Goal: Task Accomplishment & Management: Use online tool/utility

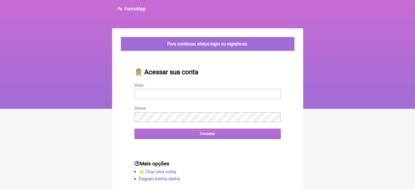
type input "[EMAIL_ADDRESS][DOMAIN_NAME]"
click at [176, 135] on input "Conectar" at bounding box center [207, 134] width 146 height 10
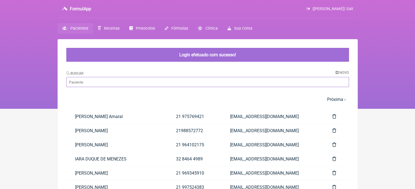
click at [136, 80] on input "Buscar" at bounding box center [207, 82] width 282 height 10
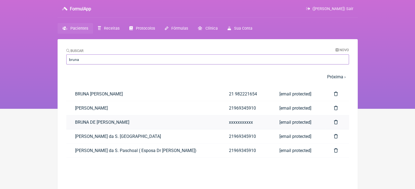
type input "bruna"
click at [117, 124] on link "BRUNA DE ASSIS PAIM PONTES MIGUEL" at bounding box center [143, 123] width 154 height 14
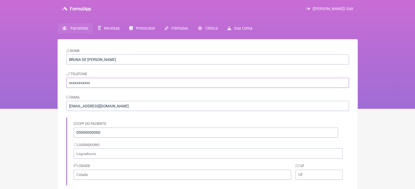
click at [174, 83] on input "xxxxxxxxxxx" at bounding box center [207, 83] width 282 height 10
type input "x"
click at [73, 83] on input "2133673577178" at bounding box center [207, 83] width 282 height 10
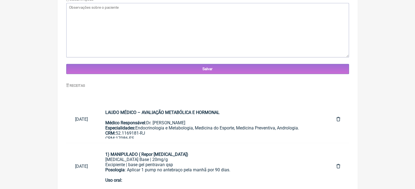
scroll to position [257, 0]
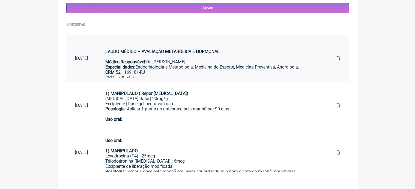
type input "33673577178"
click at [158, 43] on link "LAUDO MÉDICO – AVALIAÇÃO METABÓLICA E HORMONAL Médico Responsável: Dr. Vinicius…" at bounding box center [211, 59] width 231 height 38
click at [210, 89] on link "1) MANIPULADO ( Repor Testosterona) Testosterona Base | 20mg/g Excipiente | bas…" at bounding box center [211, 106] width 231 height 38
click at [193, 156] on div "Levotiroxina (T4) | 25mcg Triiodotironina (T3) | 6mcg Excipiente de liberação m…" at bounding box center [211, 164] width 213 height 21
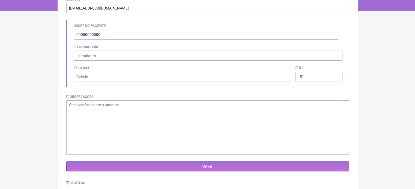
scroll to position [0, 0]
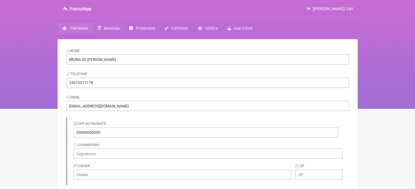
click at [113, 29] on span "Receitas" at bounding box center [112, 28] width 16 height 5
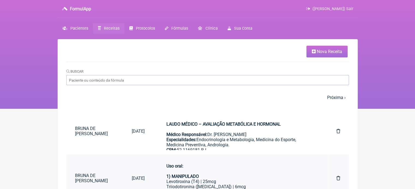
click at [188, 156] on td "Uso oral: 1) MANIPULADO Levotiroxina (T4) | 25mcg Triiodotironina (T3) | 6mcg E…" at bounding box center [240, 178] width 174 height 47
click at [191, 145] on div "LAUDO MÉDICO – AVALIAÇÃO METABÓLICA E HORMONAL Médico Responsável: Dr. Vinicius…" at bounding box center [240, 145] width 148 height 57
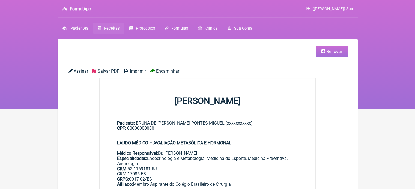
click at [179, 69] on span "Encaminhar" at bounding box center [167, 71] width 23 height 5
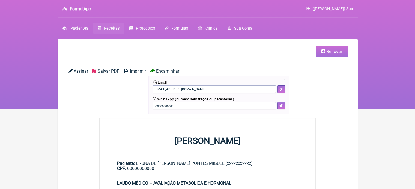
click at [119, 28] on link "Receitas" at bounding box center [108, 28] width 31 height 11
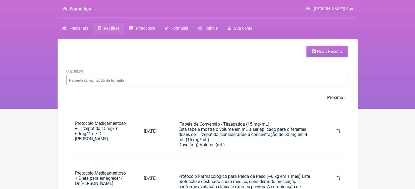
click at [315, 55] on link "Nova Receita" at bounding box center [326, 52] width 41 height 12
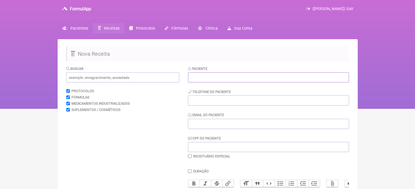
click at [231, 79] on input "text" at bounding box center [268, 78] width 161 height 10
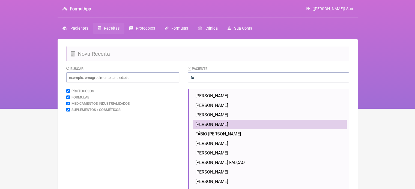
click at [216, 123] on span "FABRICIO DURVAL DE ALMEIDA SANTOS" at bounding box center [211, 124] width 33 height 5
type input "FABRICIO DURVAL DE ALMEIDA SANTOS"
type input "21 997203458"
type input "[EMAIL_ADDRESS][DOMAIN_NAME]"
type input "07332954796"
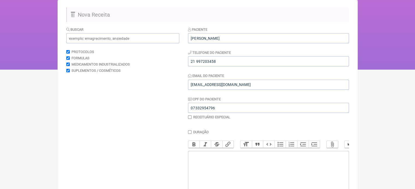
scroll to position [38, 0]
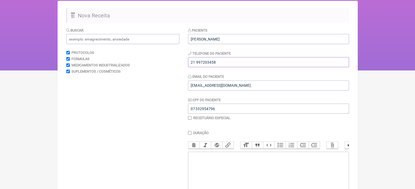
click at [255, 67] on input "21 997203458" at bounding box center [268, 62] width 161 height 10
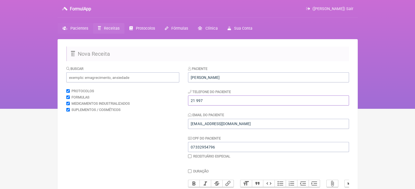
type input "21 997"
click at [76, 30] on span "Pacientes" at bounding box center [79, 28] width 18 height 5
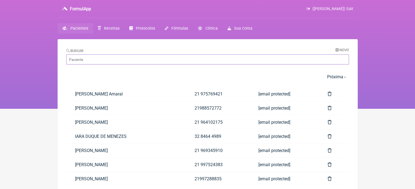
click at [105, 61] on input "Buscar" at bounding box center [207, 60] width 282 height 10
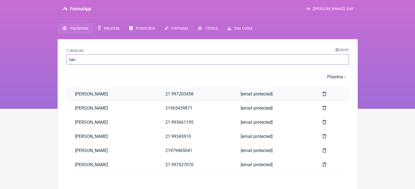
type input "fabr"
click at [113, 94] on link "FABRICIO DURVAL DE ALMEIDA SANTOS" at bounding box center [111, 94] width 90 height 14
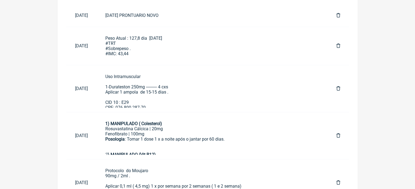
scroll to position [365, 0]
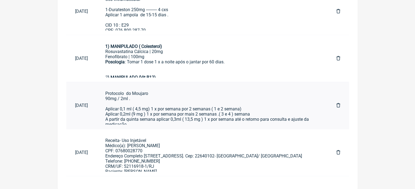
click at [178, 115] on div "Protocolo do Moujaro 90mg / 2ml . Aplicar 0,1 ml ( 4,5 mg) 1 x por semana por 2…" at bounding box center [211, 109] width 213 height 36
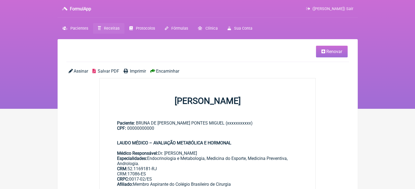
click at [165, 72] on span "Encaminhar" at bounding box center [167, 71] width 23 height 5
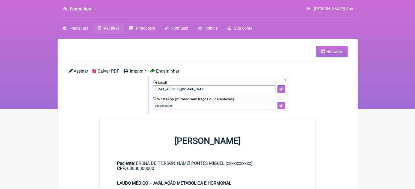
click at [181, 110] on div "× Email vini_paschoal@yahoo.com.br WhatsApp (número sem traços ou parenteses) x…" at bounding box center [218, 95] width 141 height 38
click at [179, 105] on input "xxxxxxxxxxx" at bounding box center [214, 106] width 123 height 8
type input "x"
type input "33673577178"
click at [279, 105] on button at bounding box center [281, 106] width 8 height 8
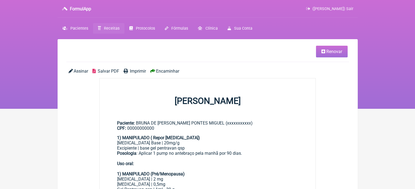
click at [172, 71] on span "Encaminhar" at bounding box center [167, 71] width 23 height 5
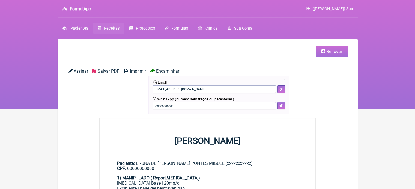
click at [181, 105] on input "xxxxxxxxxxx" at bounding box center [214, 106] width 123 height 8
type input "x"
type input "33673577178"
click at [282, 101] on div "WhatsApp (número sem traços ou parenteses)" at bounding box center [219, 99] width 132 height 4
click at [282, 104] on button at bounding box center [281, 106] width 8 height 8
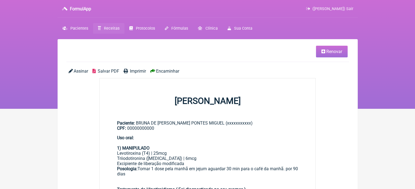
click at [167, 71] on span "Encaminhar" at bounding box center [167, 71] width 23 height 5
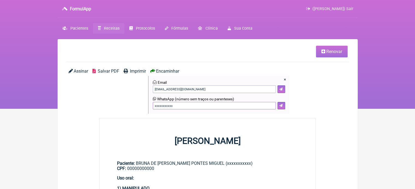
click at [175, 105] on input "xxxxxxxxxxx" at bounding box center [214, 106] width 123 height 8
type input "x"
type input "33673577178"
click at [282, 106] on button at bounding box center [281, 106] width 8 height 8
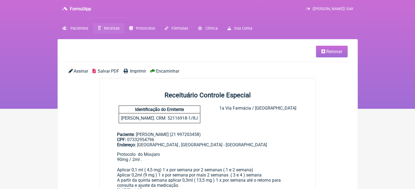
click at [339, 46] on link "Renovar" at bounding box center [332, 52] width 32 height 12
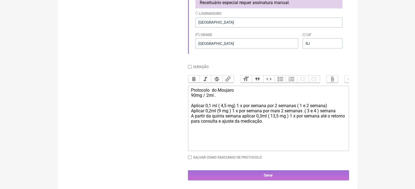
scroll to position [178, 0]
click at [208, 95] on div "Protocolo do Moujaro 90mg / 2ml . Aplicar 0,1 ml ( 4,5 mg) 1 x por semana por 2…" at bounding box center [268, 106] width 155 height 36
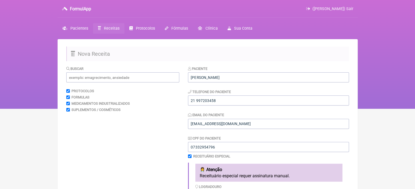
click at [115, 28] on span "Receitas" at bounding box center [112, 28] width 16 height 5
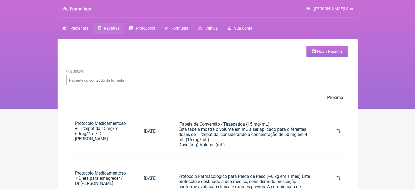
click at [327, 53] on span "Nova Receita" at bounding box center [328, 51] width 25 height 5
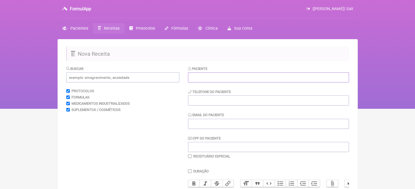
click at [258, 74] on input "text" at bounding box center [268, 78] width 161 height 10
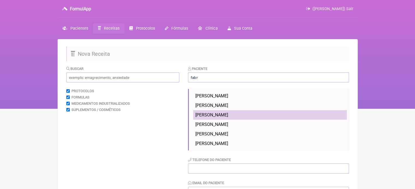
click at [228, 117] on span "[PERSON_NAME]" at bounding box center [211, 115] width 33 height 5
type input "[PERSON_NAME]"
type input "21 993661195"
type input "[EMAIL_ADDRESS][DOMAIN_NAME]"
type input "07332954796"
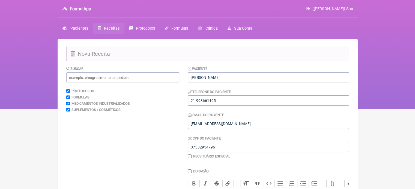
click at [230, 104] on input "21 993661195" at bounding box center [268, 101] width 161 height 10
type input "21 993661195"
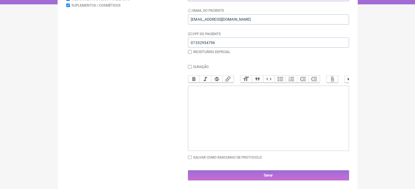
scroll to position [109, 0]
click at [277, 121] on trix-editor at bounding box center [268, 118] width 161 height 65
click at [192, 94] on div "1- Tizerpatida 15mg/1ml-----------------1 frasco 4ml- 60mg posologia:" at bounding box center [268, 93] width 155 height 10
click at [191, 94] on div "1- Tizerpatida 15mg/1ml-----------------1 frasco 4ml- 60mg Posologia:" at bounding box center [268, 93] width 155 height 10
click at [221, 96] on div "1- Tizerpatida 15mg/1ml-----------------1 frasco 4ml- 60mg Posologia:" at bounding box center [268, 93] width 155 height 10
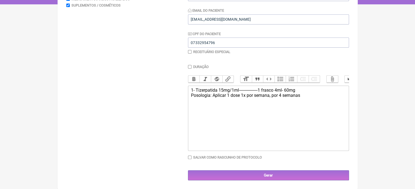
type trix-editor "<div>1- Tizerpatida 15mg/1ml-----------------1 frasco 4ml- 60mg<br>&nbsp; &nbsp…"
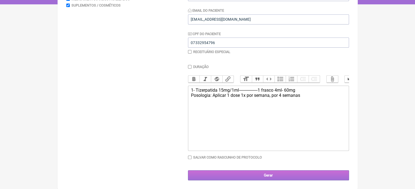
click at [248, 177] on input "Gerar" at bounding box center [268, 176] width 161 height 10
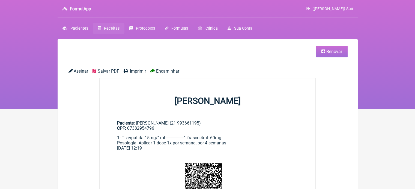
click at [160, 70] on span "Encaminhar" at bounding box center [167, 71] width 23 height 5
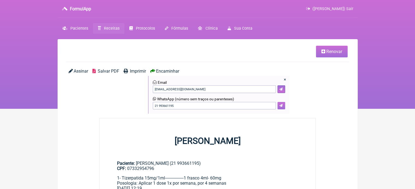
click at [282, 107] on icon at bounding box center [280, 105] width 3 height 3
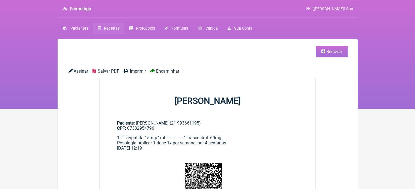
click at [324, 54] on icon at bounding box center [323, 51] width 4 height 4
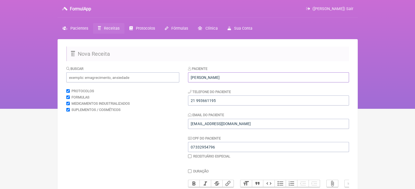
click at [292, 78] on input "[PERSON_NAME]" at bounding box center [268, 78] width 161 height 10
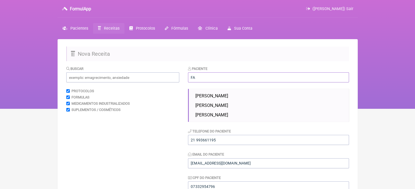
type input "F"
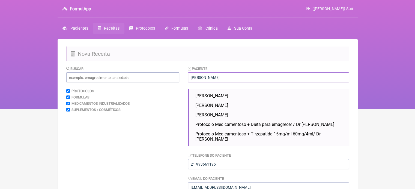
click at [218, 78] on input "Vinícius Vieira paschoal" at bounding box center [268, 78] width 161 height 10
click at [263, 73] on input "Vinícius Vieira Paschoal" at bounding box center [268, 78] width 161 height 10
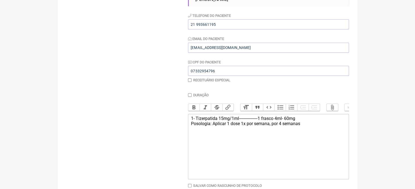
scroll to position [178, 0]
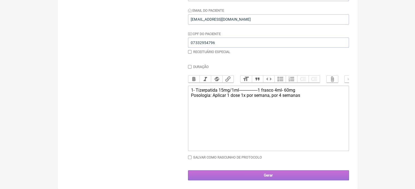
type input "Vinícius Vieira Paschoal"
click at [306, 179] on input "Gerar" at bounding box center [268, 176] width 161 height 10
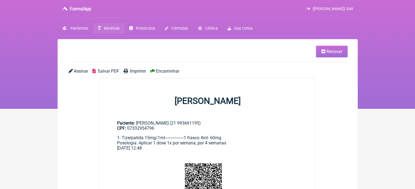
click at [163, 70] on span "Encaminhar" at bounding box center [167, 71] width 23 height 5
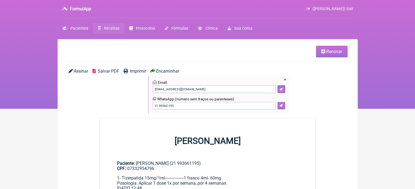
click at [283, 104] on button at bounding box center [281, 106] width 8 height 8
